Goal: Check status: Check status

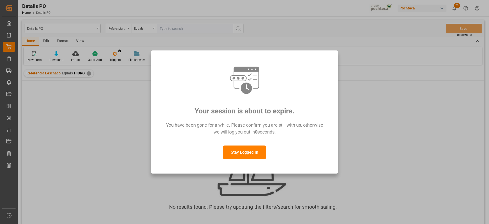
scroll to position [0, 232]
click at [242, 153] on button "Stay Logged In" at bounding box center [244, 152] width 43 height 14
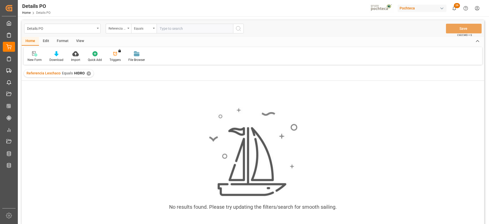
click at [87, 73] on div "✕" at bounding box center [89, 73] width 4 height 4
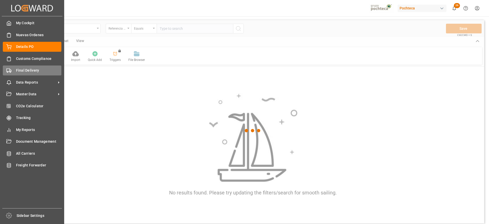
click at [7, 72] on icon at bounding box center [8, 70] width 5 height 5
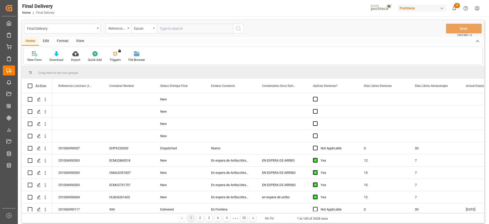
click at [167, 25] on input "text" at bounding box center [195, 29] width 76 height 10
paste input "251006900240"
type input "251006900240"
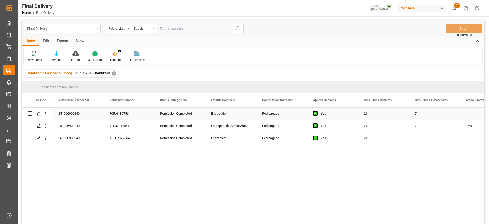
click at [125, 114] on div "FCIU6189756" at bounding box center [128, 114] width 51 height 12
drag, startPoint x: 115, startPoint y: 100, endPoint x: 34, endPoint y: 100, distance: 80.8
click at [160, 118] on div "Remission Completed" at bounding box center [179, 114] width 51 height 12
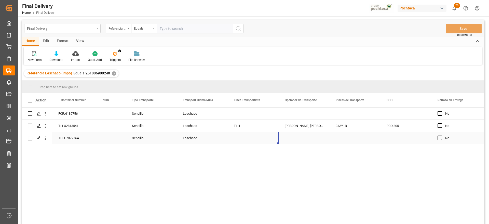
click at [256, 142] on div "Press SPACE to select this row." at bounding box center [253, 138] width 51 height 12
click at [242, 125] on div "TLH" at bounding box center [253, 126] width 51 height 12
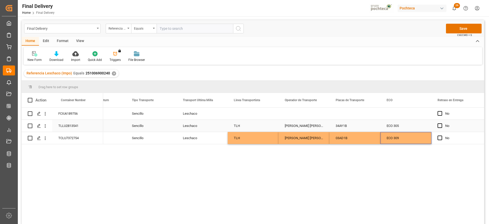
click at [379, 123] on div "34AY1B" at bounding box center [355, 126] width 51 height 12
click at [358, 116] on div "Press SPACE to select this row." at bounding box center [355, 114] width 51 height 12
click at [296, 115] on div "Press SPACE to select this row." at bounding box center [304, 114] width 51 height 12
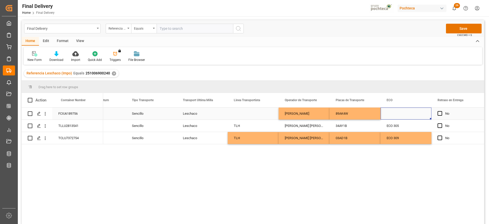
click at [395, 114] on div "Press SPACE to select this row." at bounding box center [406, 114] width 51 height 12
click at [241, 125] on div "TLH" at bounding box center [253, 126] width 51 height 12
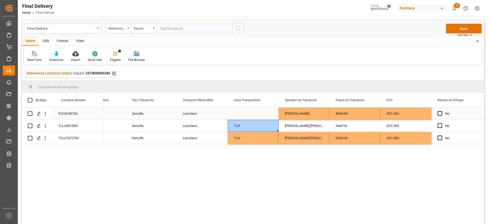
click at [247, 113] on div "Press SPACE to select this row." at bounding box center [253, 114] width 51 height 12
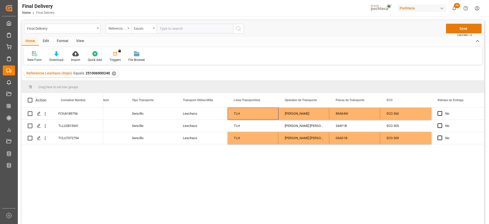
click at [455, 30] on button "Save" at bounding box center [464, 29] width 36 height 10
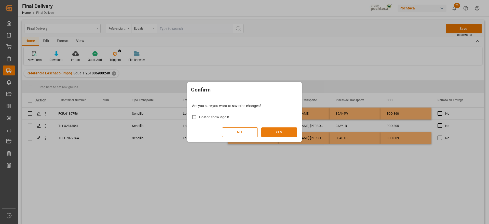
click at [274, 135] on button "YES" at bounding box center [279, 132] width 36 height 10
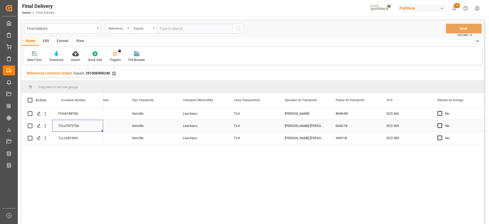
click at [83, 122] on div "TCLU7372754" at bounding box center [77, 126] width 51 height 12
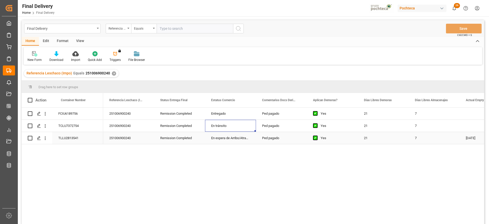
click at [230, 141] on div "En espera de Arribo/Atraque" at bounding box center [230, 138] width 51 height 12
click at [251, 137] on div "En espera de Arribo/Atraque" at bounding box center [230, 138] width 51 height 12
click at [243, 139] on div "En espera de Arribo/Atraque" at bounding box center [230, 138] width 51 height 12
click at [130, 112] on div "251006900240" at bounding box center [128, 114] width 51 height 12
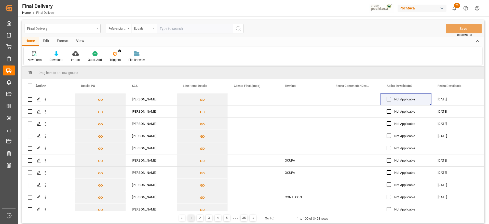
scroll to position [0, 487]
click at [167, 28] on input "text" at bounding box center [195, 29] width 76 height 10
paste input "251006900240"
type input "251006900240"
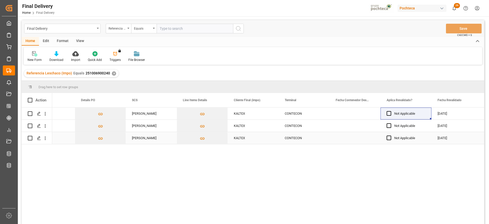
click at [312, 132] on div "CONTECON" at bounding box center [304, 138] width 39 height 12
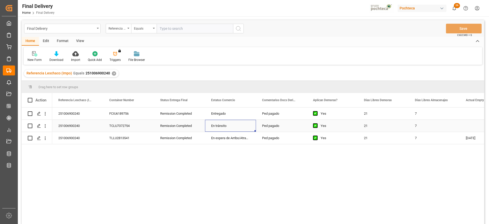
click at [225, 129] on div "En tránsito" at bounding box center [230, 126] width 51 height 12
click at [238, 114] on div "Entregado" at bounding box center [230, 114] width 51 height 12
click at [236, 123] on div "En tránsito" at bounding box center [230, 126] width 51 height 12
click at [236, 134] on div "En espera de Arribo/Atraque" at bounding box center [230, 138] width 51 height 12
click at [228, 115] on div "Entregado" at bounding box center [230, 114] width 51 height 12
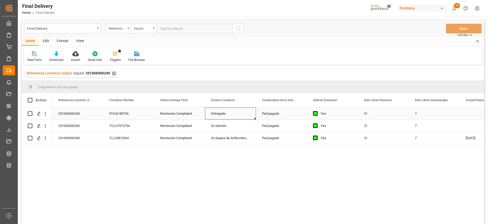
click at [237, 114] on div "Entregado" at bounding box center [230, 114] width 51 height 12
click at [242, 114] on div "Entregado" at bounding box center [230, 114] width 51 height 12
click at [271, 113] on div "Ped pagado" at bounding box center [281, 114] width 51 height 12
click at [66, 115] on div "251006900240" at bounding box center [77, 114] width 51 height 12
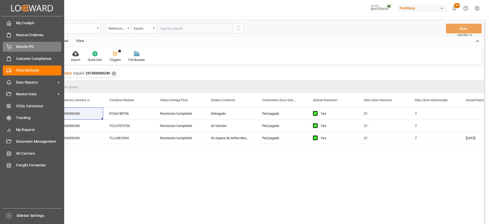
click at [24, 45] on span "Details PO" at bounding box center [39, 46] width 46 height 5
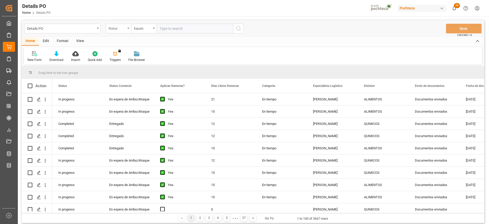
click at [113, 27] on div "Status" at bounding box center [117, 28] width 17 height 6
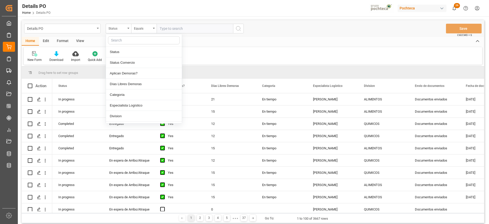
click at [120, 41] on input "text" at bounding box center [144, 40] width 72 height 8
type input "ref"
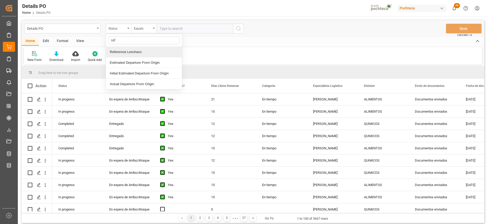
click at [128, 51] on div "Referencia Leschaco" at bounding box center [144, 52] width 76 height 11
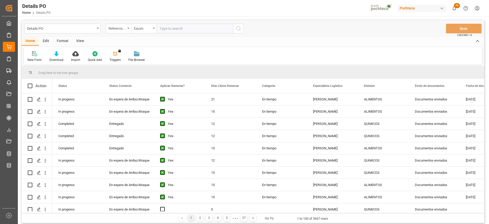
click at [180, 26] on input "text" at bounding box center [195, 29] width 76 height 10
paste input "251006900240"
type input "251006900240"
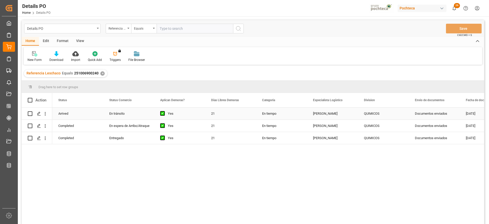
click at [121, 113] on div "En tránsito" at bounding box center [128, 114] width 39 height 12
click at [125, 139] on div "Entregado" at bounding box center [128, 138] width 39 height 12
click at [129, 117] on div "En tránsito" at bounding box center [128, 114] width 39 height 12
click at [129, 128] on div "En espera de Arribo/Atraque" at bounding box center [128, 126] width 39 height 12
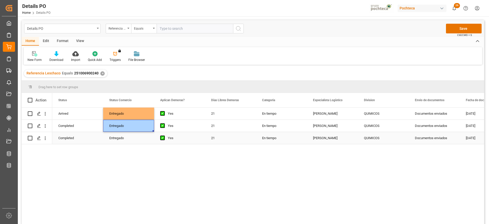
click at [135, 140] on div "Entregado" at bounding box center [128, 138] width 39 height 12
click at [475, 29] on button "Save" at bounding box center [464, 29] width 36 height 10
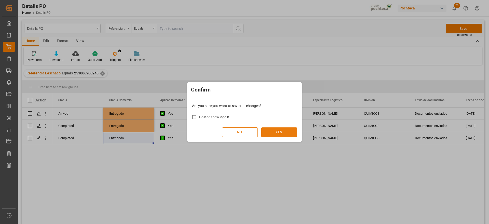
click at [273, 133] on button "YES" at bounding box center [279, 132] width 36 height 10
